Goal: Task Accomplishment & Management: Use online tool/utility

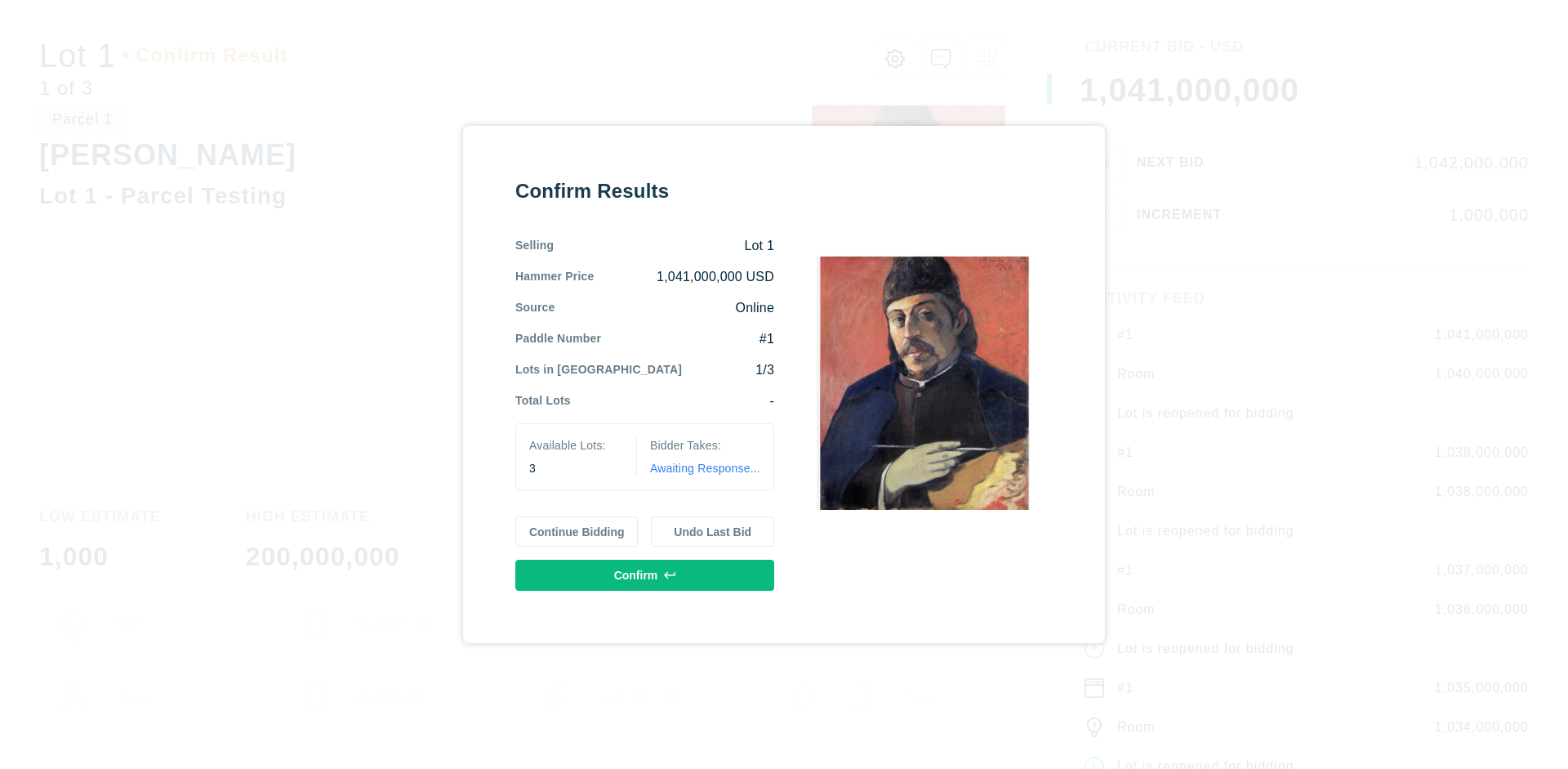
click at [577, 531] on button "Continue Bidding" at bounding box center [577, 532] width 123 height 31
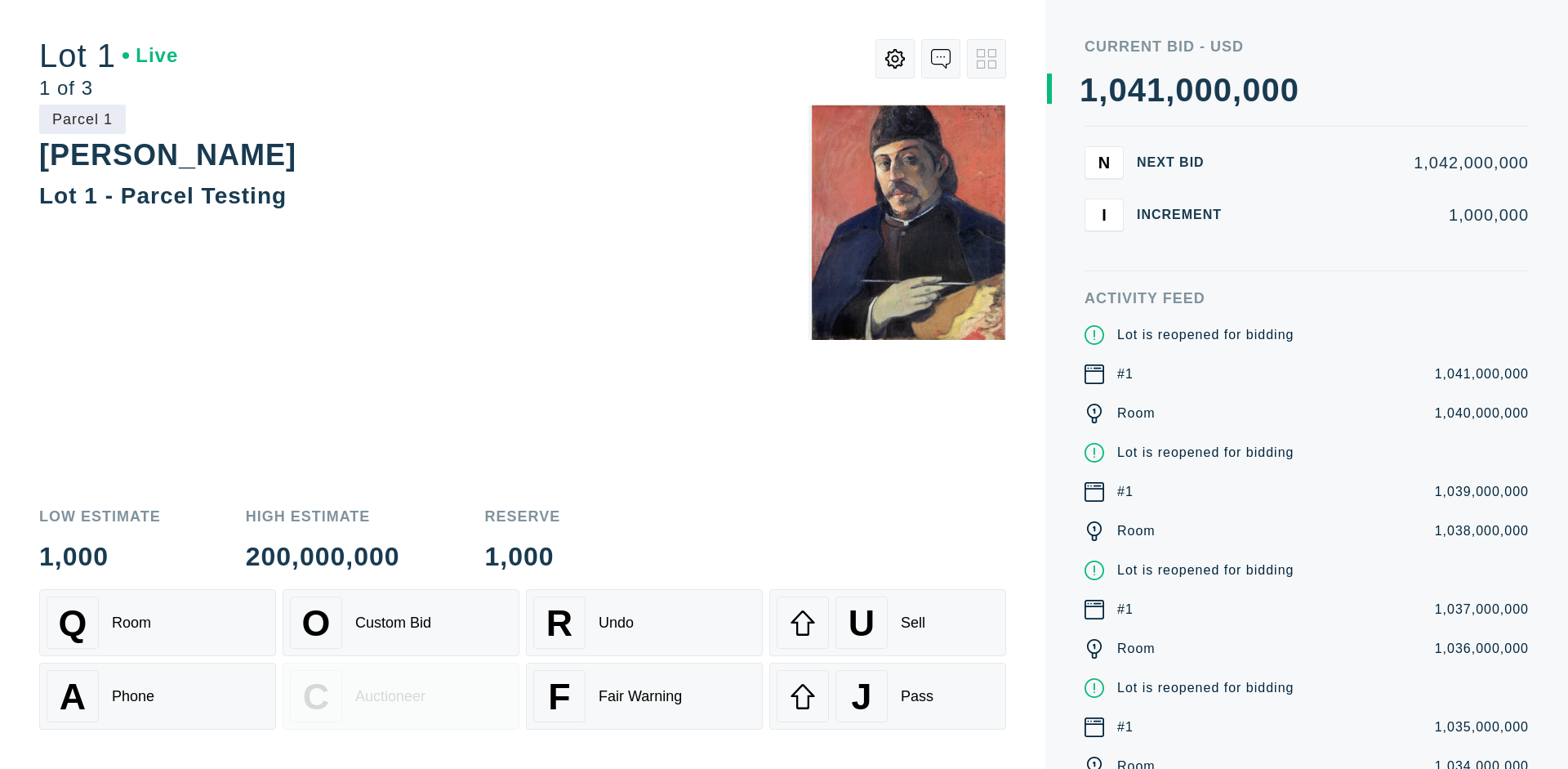
click at [157, 623] on div "Q Room" at bounding box center [157, 623] width 222 height 53
